Goal: Navigation & Orientation: Find specific page/section

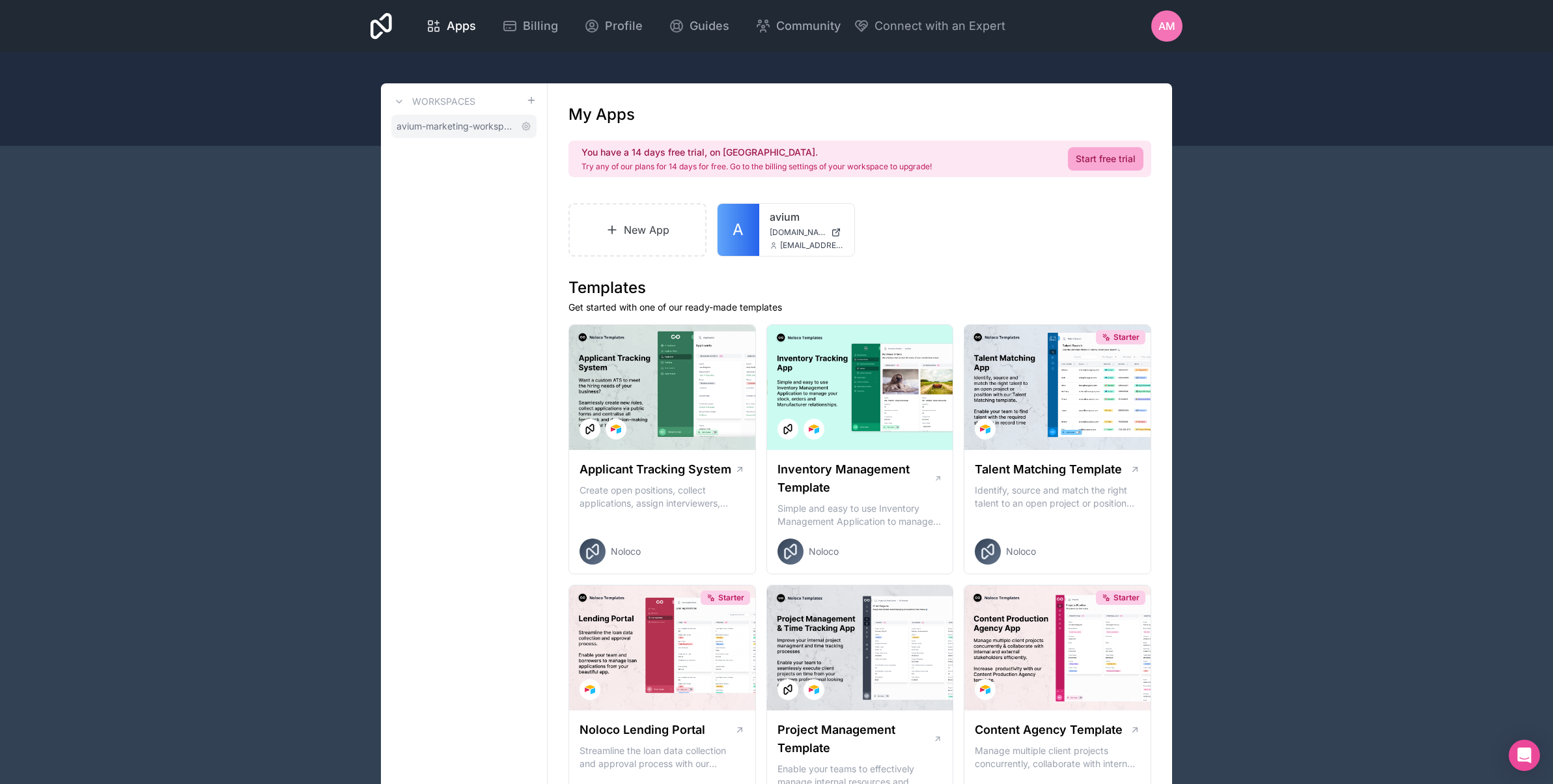
click at [463, 127] on span "avium-marketing-workspace" at bounding box center [456, 126] width 119 height 13
click at [470, 128] on span "avium-marketing-workspace" at bounding box center [456, 126] width 119 height 13
click at [483, 124] on span "avium-marketing-workspace" at bounding box center [456, 126] width 119 height 13
click at [528, 125] on icon at bounding box center [526, 126] width 10 height 10
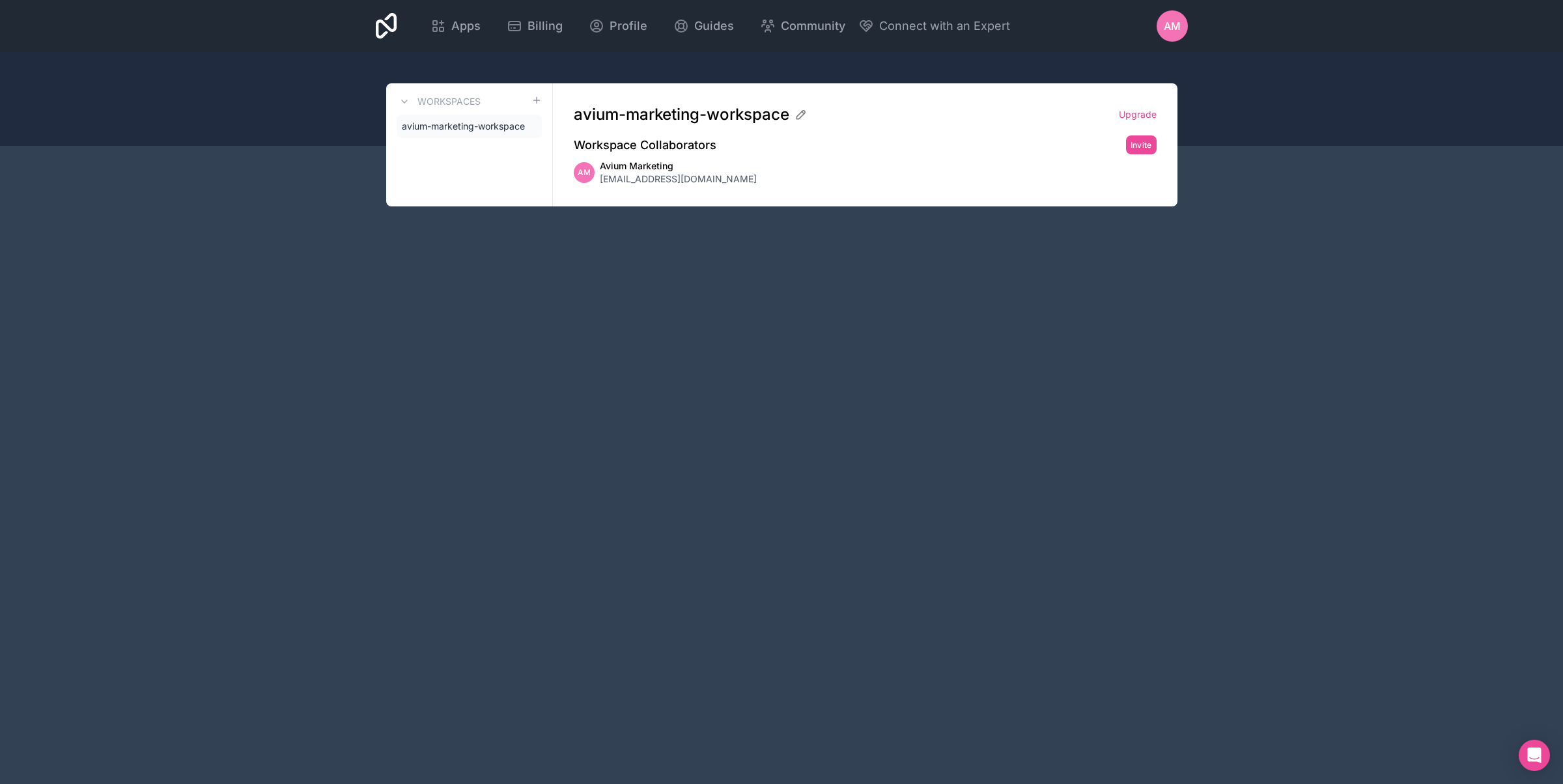
click at [582, 174] on span "AM" at bounding box center [584, 173] width 13 height 10
click at [457, 22] on span "Apps" at bounding box center [466, 25] width 30 height 18
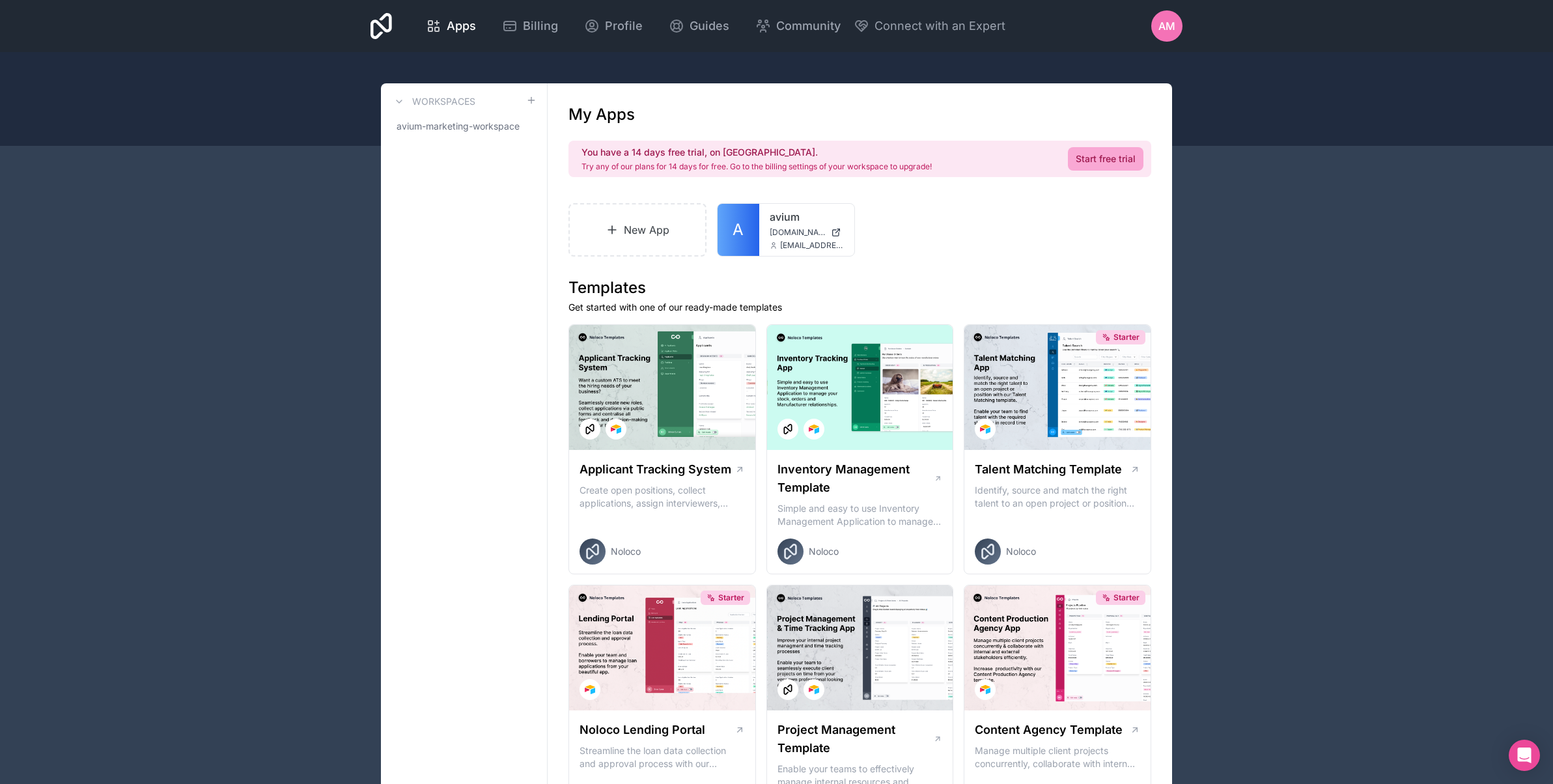
click at [384, 26] on icon at bounding box center [382, 26] width 22 height 26
